Goal: Information Seeking & Learning: Learn about a topic

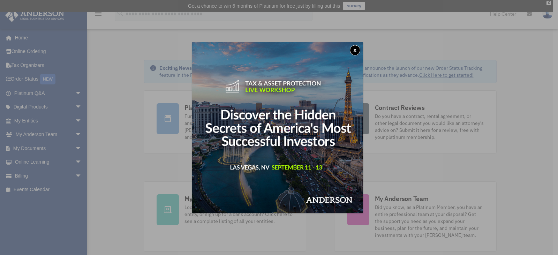
click at [357, 49] on button "x" at bounding box center [355, 50] width 10 height 10
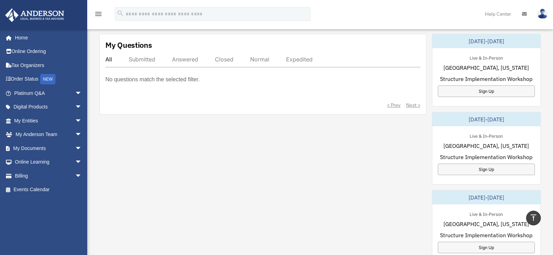
scroll to position [247, 0]
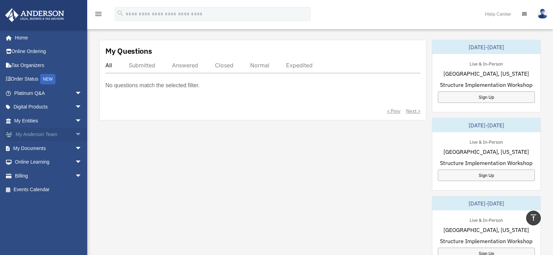
click at [75, 135] on span "arrow_drop_down" at bounding box center [82, 135] width 14 height 14
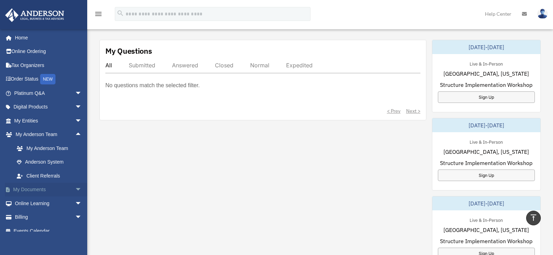
click at [75, 189] on span "arrow_drop_down" at bounding box center [82, 190] width 14 height 14
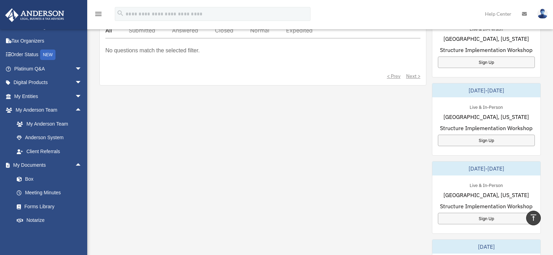
scroll to position [0, 0]
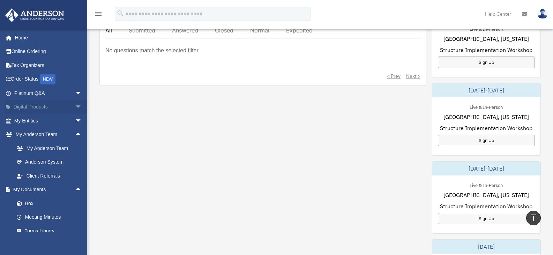
click at [75, 106] on span "arrow_drop_down" at bounding box center [82, 107] width 14 height 14
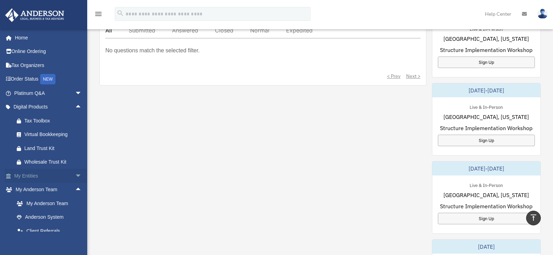
click at [75, 175] on span "arrow_drop_down" at bounding box center [82, 176] width 14 height 14
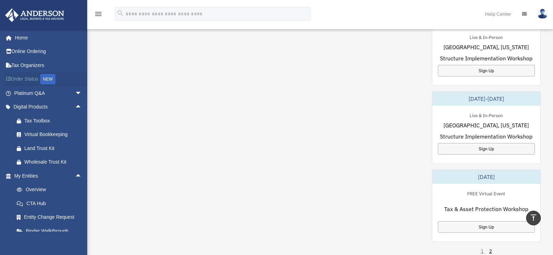
click at [31, 79] on link "Order Status NEW" at bounding box center [49, 79] width 88 height 14
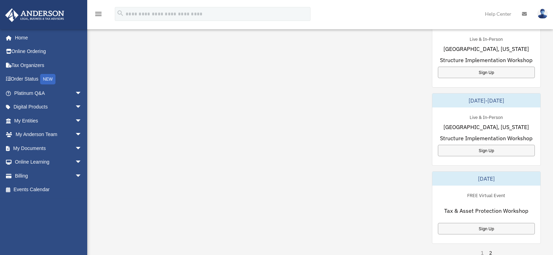
scroll to position [352, 0]
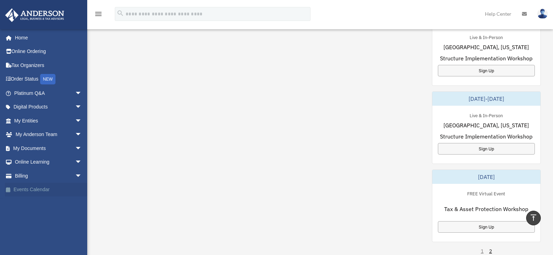
click at [27, 189] on link "Events Calendar" at bounding box center [49, 190] width 88 height 14
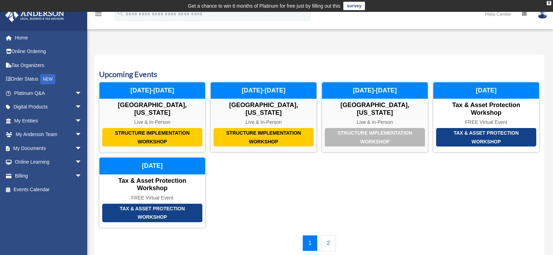
click at [328, 243] on link "2" at bounding box center [328, 243] width 15 height 16
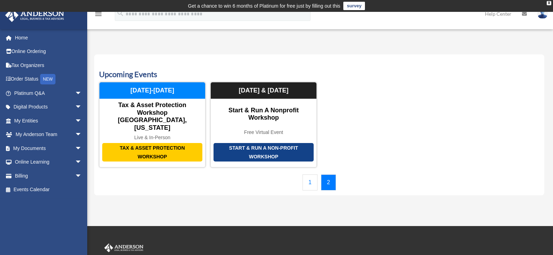
click at [309, 174] on link "1" at bounding box center [310, 182] width 15 height 16
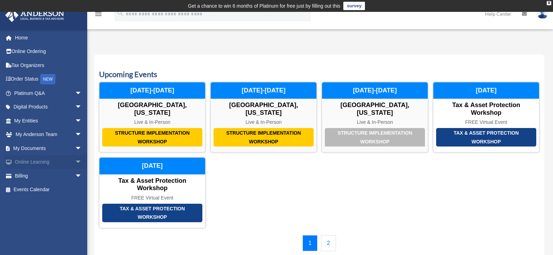
click at [28, 162] on link "Online Learning arrow_drop_down" at bounding box center [49, 162] width 88 height 14
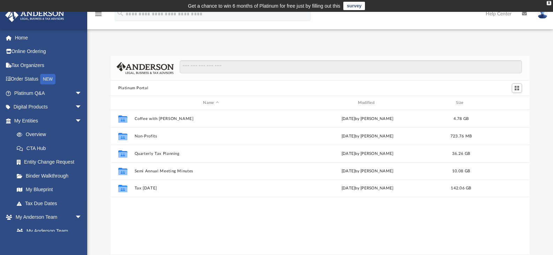
scroll to position [154, 414]
click at [25, 93] on link "Platinum Q&A arrow_drop_down" at bounding box center [49, 93] width 88 height 14
click at [75, 92] on span "arrow_drop_down" at bounding box center [82, 93] width 14 height 14
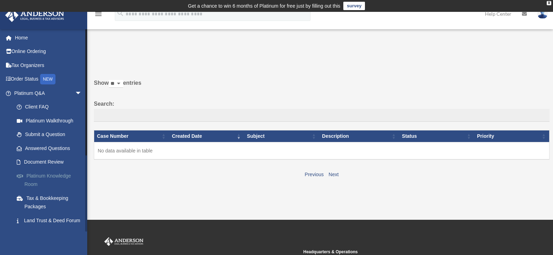
click at [45, 176] on link "Platinum Knowledge Room" at bounding box center [51, 180] width 83 height 22
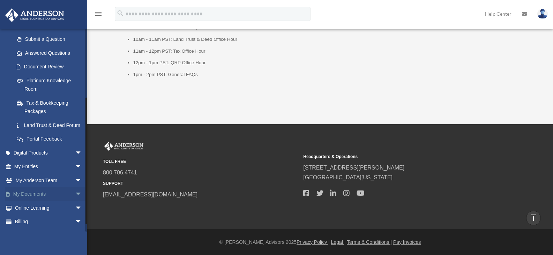
scroll to position [105, 0]
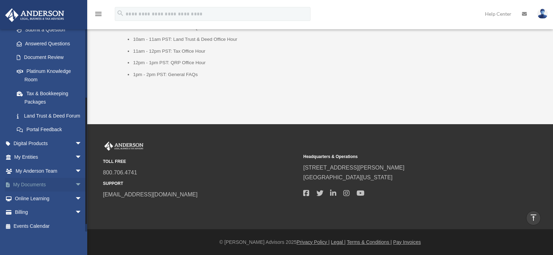
click at [37, 192] on link "My Documents arrow_drop_down" at bounding box center [49, 185] width 88 height 14
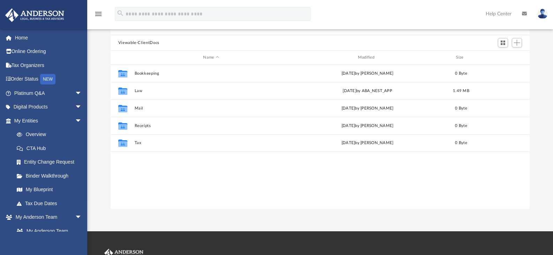
scroll to position [35, 0]
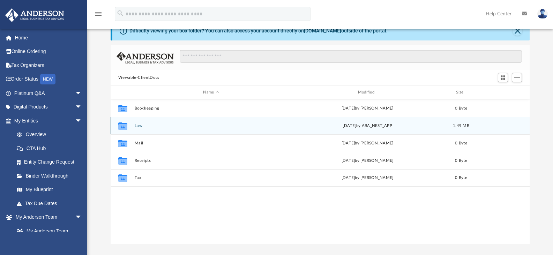
click at [139, 125] on button "Law" at bounding box center [210, 126] width 153 height 5
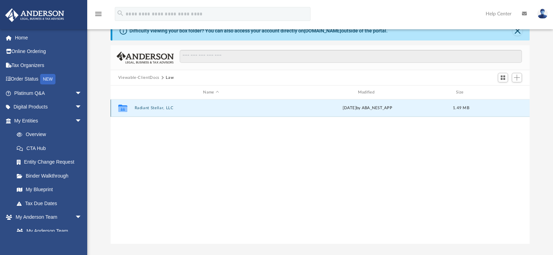
click at [153, 109] on button "Radiant Stellar, LLC" at bounding box center [210, 108] width 153 height 5
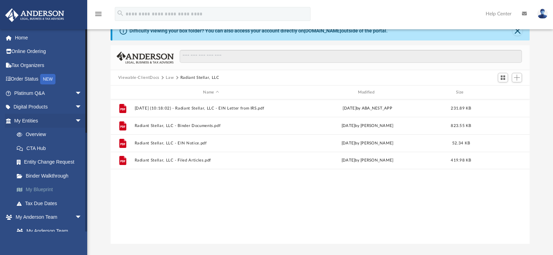
click at [38, 191] on link "My Blueprint" at bounding box center [51, 190] width 83 height 14
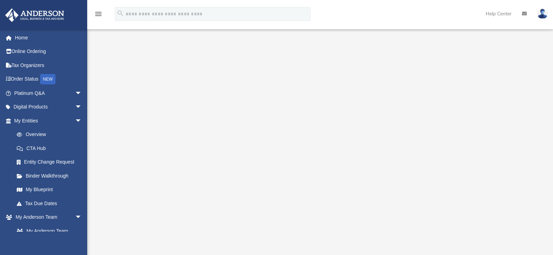
scroll to position [35, 0]
click at [52, 176] on link "Binder Walkthrough" at bounding box center [51, 176] width 83 height 14
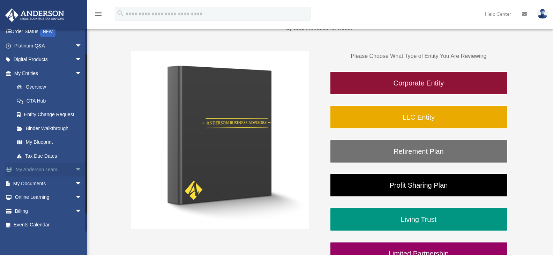
scroll to position [49, 0]
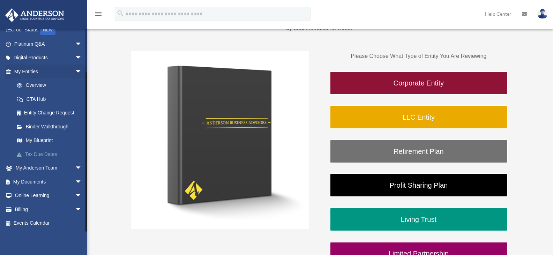
click at [37, 154] on link "Tax Due Dates" at bounding box center [51, 154] width 83 height 14
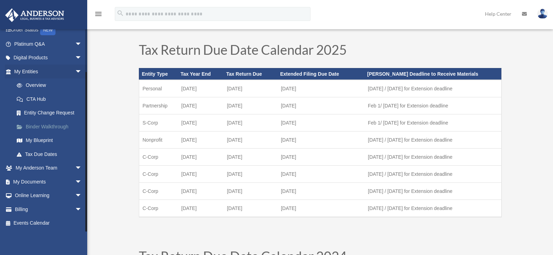
scroll to position [35, 0]
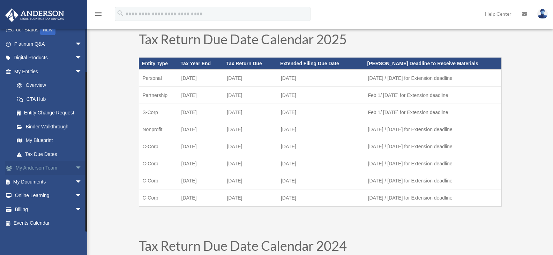
click at [40, 168] on link "My [PERSON_NAME] Team arrow_drop_down" at bounding box center [49, 168] width 88 height 14
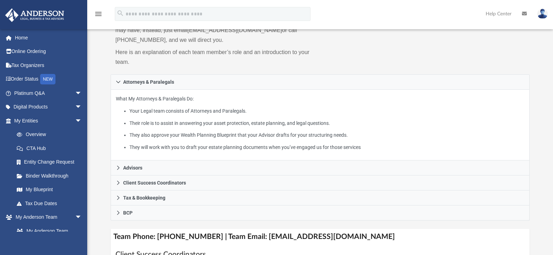
scroll to position [105, 0]
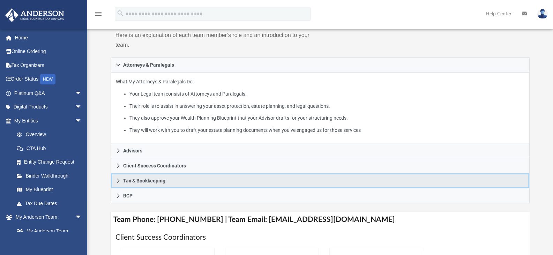
click at [118, 181] on icon at bounding box center [118, 180] width 5 height 5
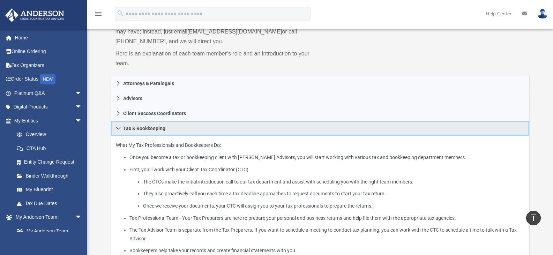
scroll to position [70, 0]
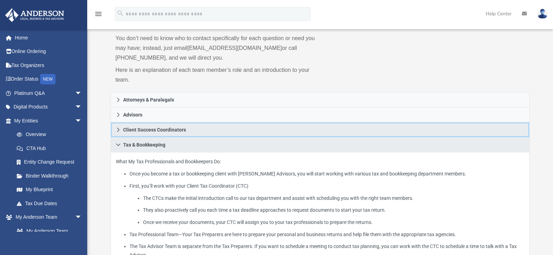
click at [117, 129] on icon at bounding box center [118, 129] width 5 height 5
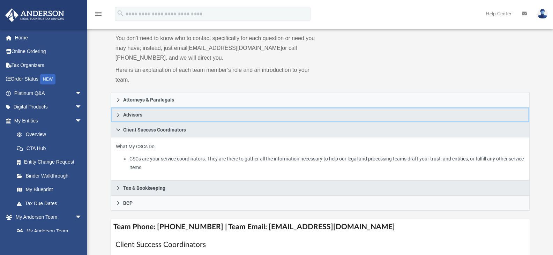
click at [118, 115] on icon at bounding box center [118, 114] width 5 height 5
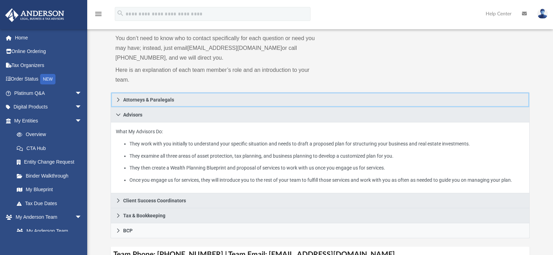
click at [118, 99] on icon at bounding box center [118, 100] width 2 height 4
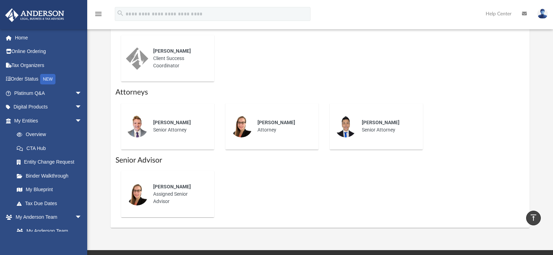
scroll to position [454, 0]
